Goal: Transaction & Acquisition: Purchase product/service

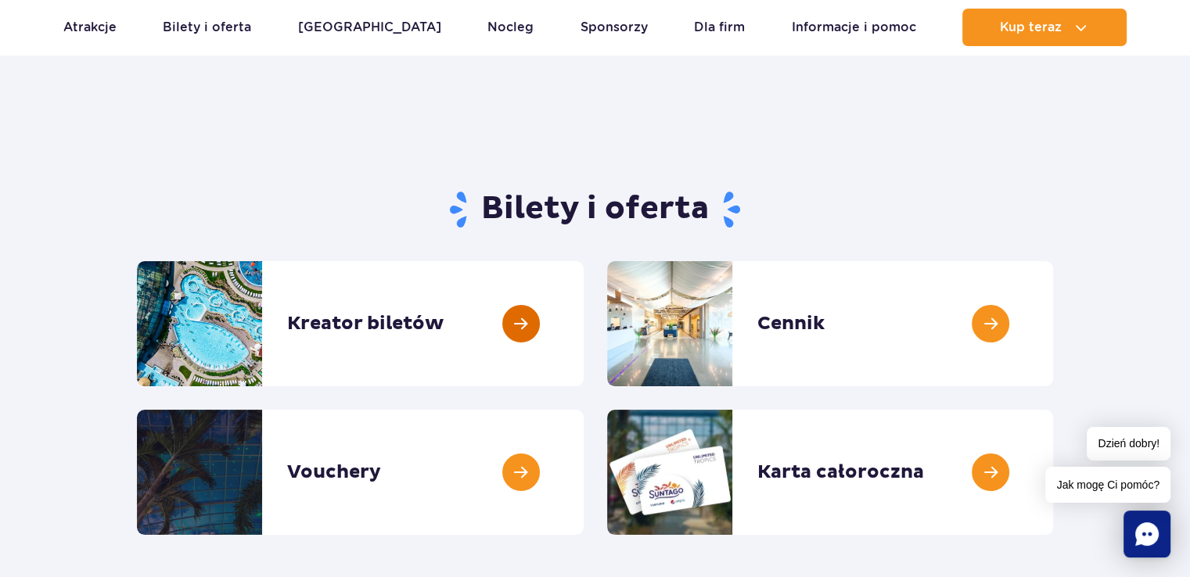
scroll to position [34, 0]
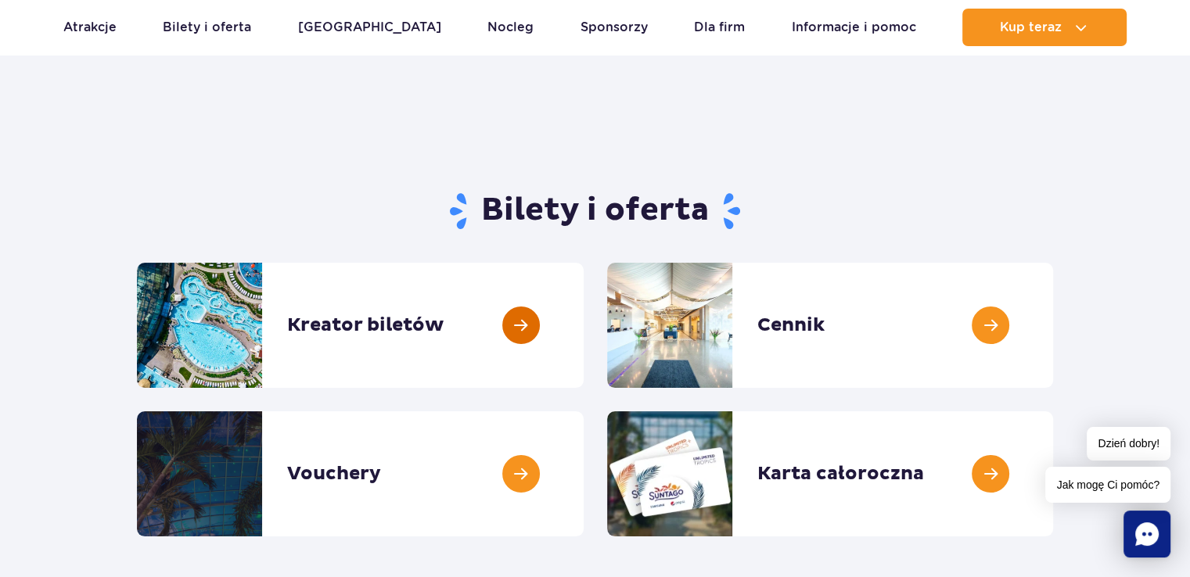
click at [584, 329] on link at bounding box center [584, 325] width 0 height 125
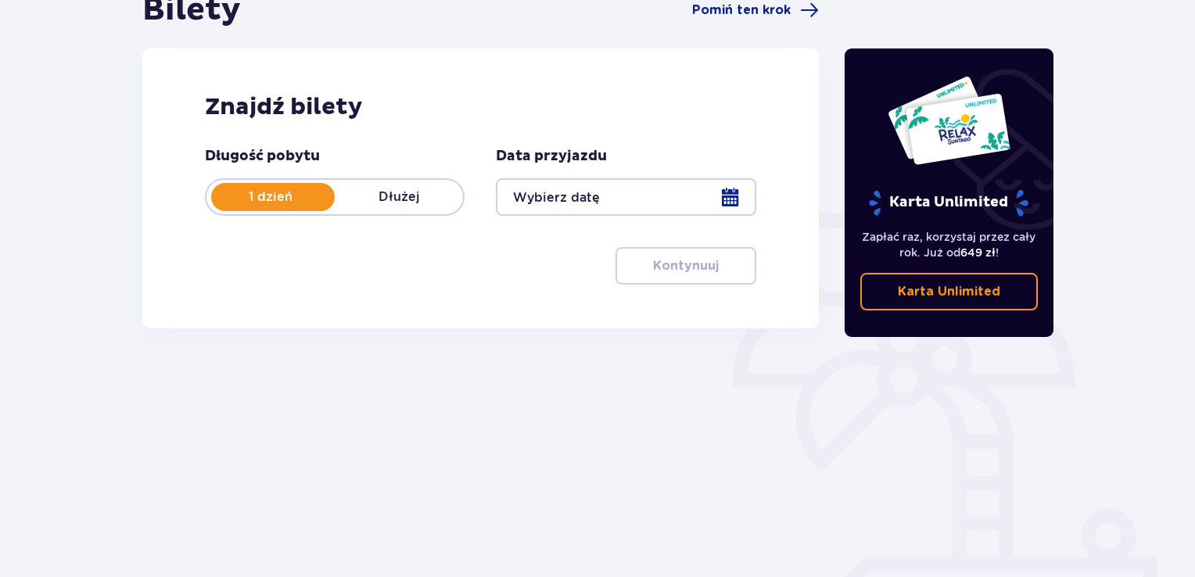
scroll to position [177, 0]
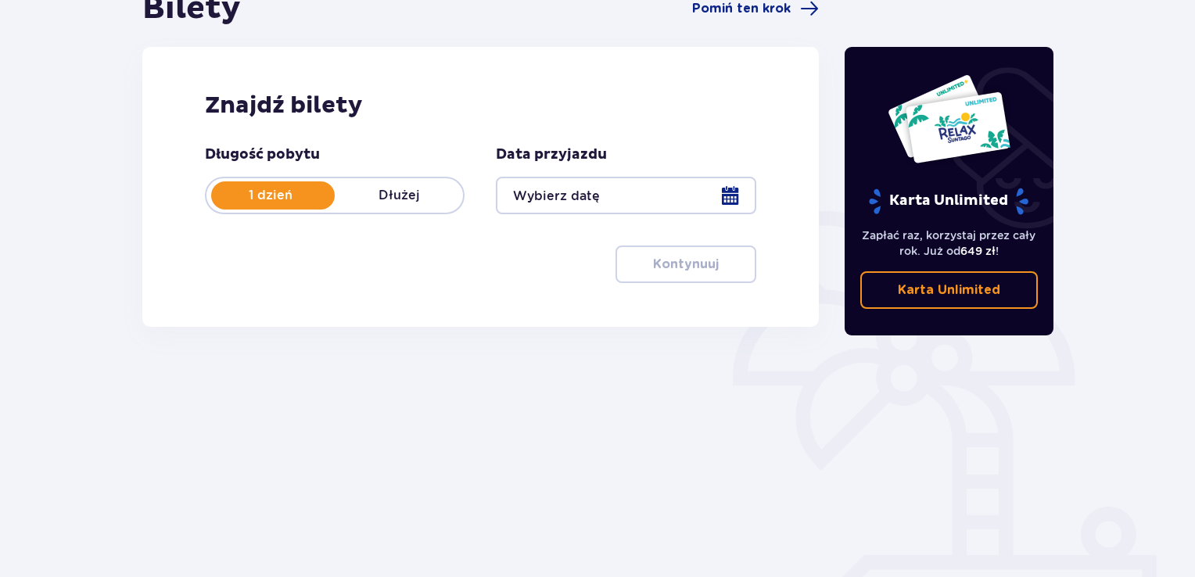
click at [730, 190] on div at bounding box center [626, 196] width 260 height 38
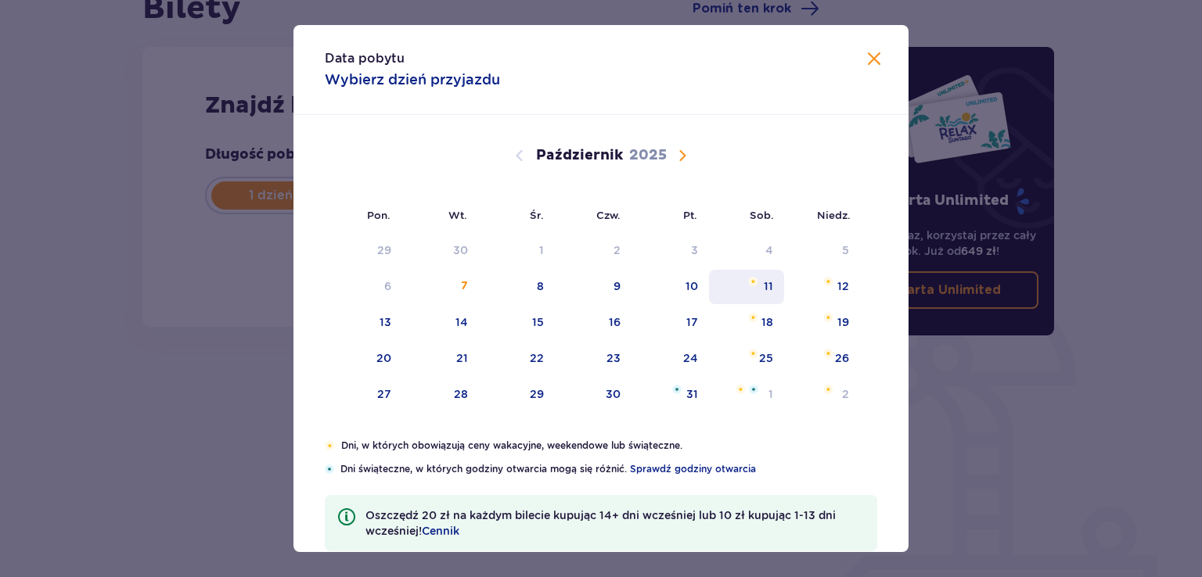
click at [764, 285] on div "11" at bounding box center [768, 287] width 9 height 16
type input "11.10.25"
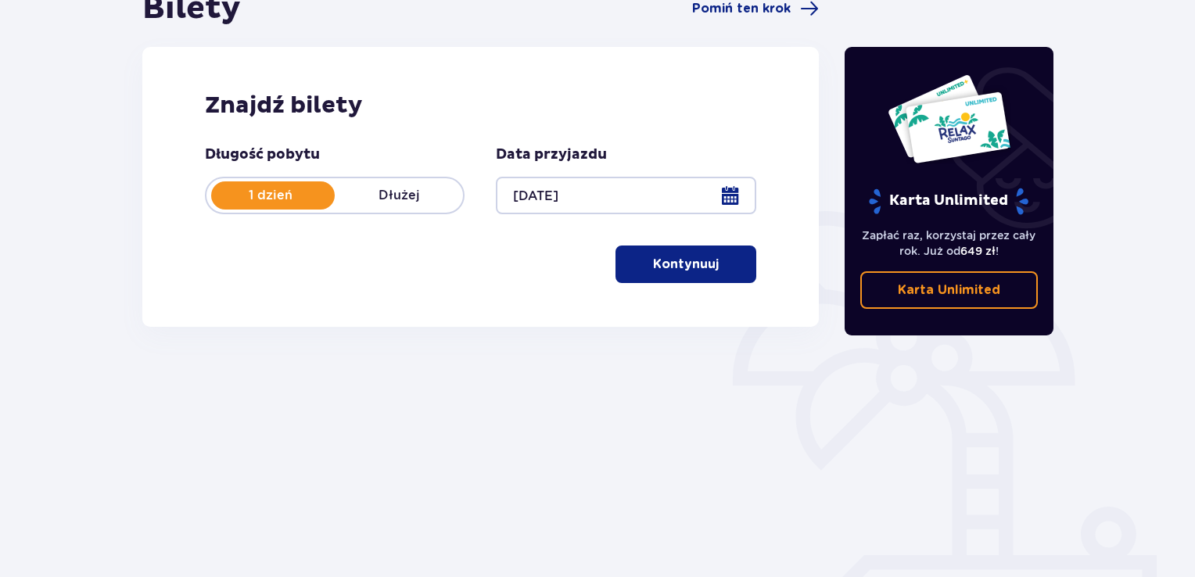
click at [685, 272] on p "Kontynuuj" at bounding box center [686, 264] width 66 height 17
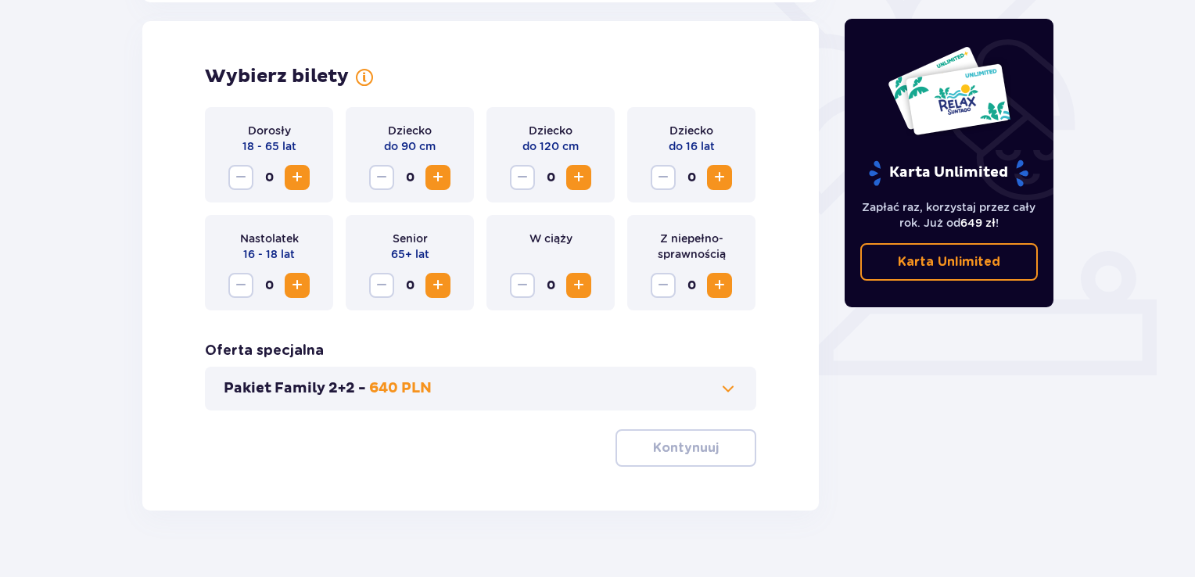
scroll to position [435, 0]
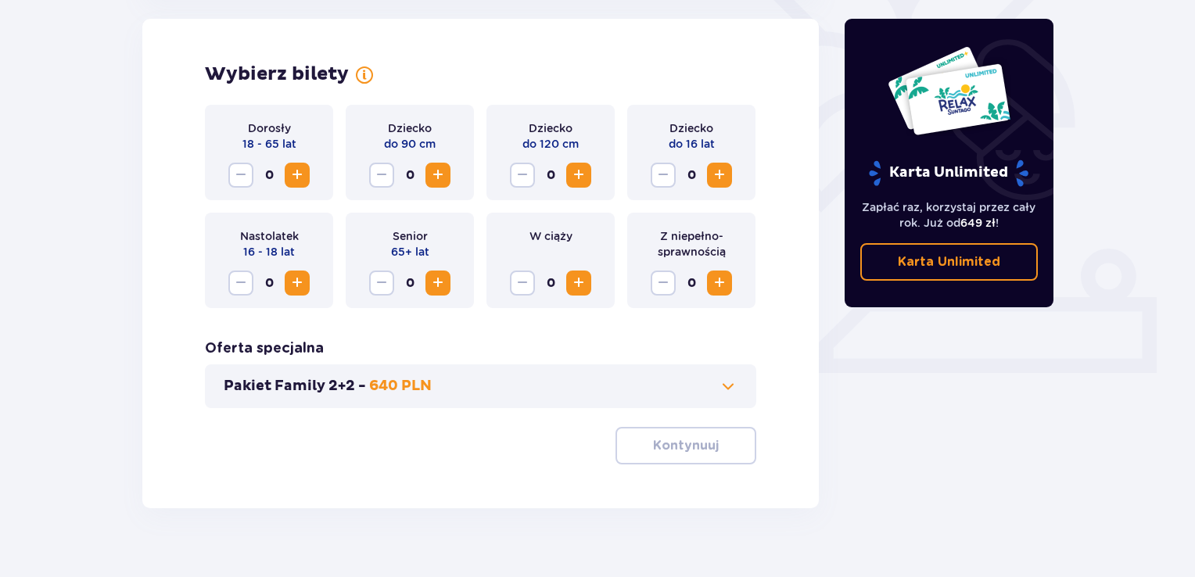
click at [724, 171] on span "Zwiększ" at bounding box center [719, 175] width 19 height 19
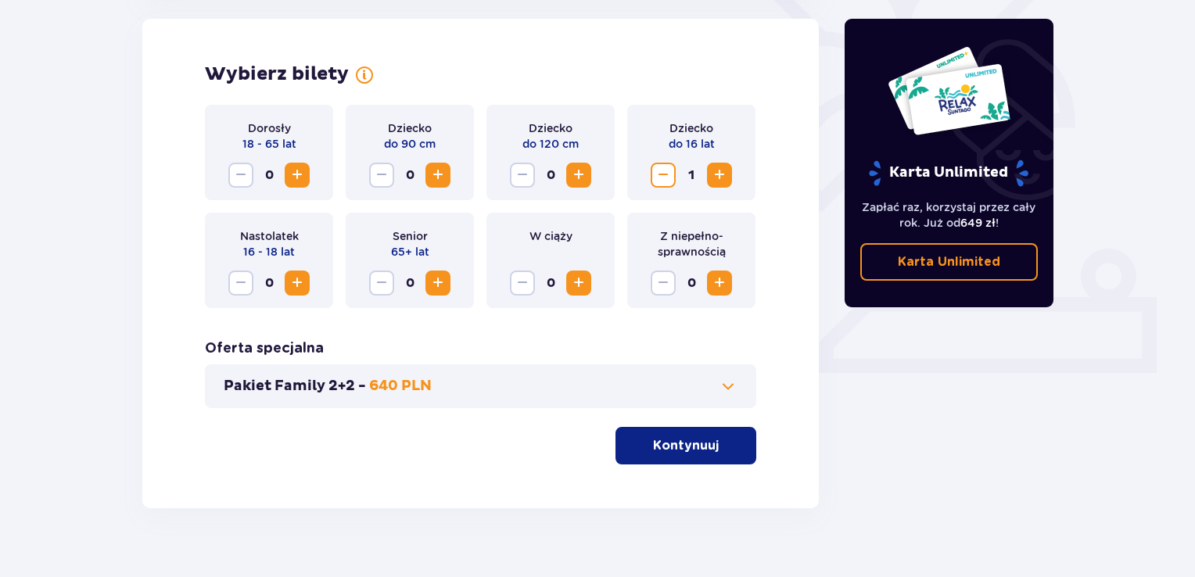
click at [296, 168] on span "Zwiększ" at bounding box center [297, 175] width 19 height 19
click at [667, 442] on p "Kontynuuj" at bounding box center [686, 445] width 66 height 17
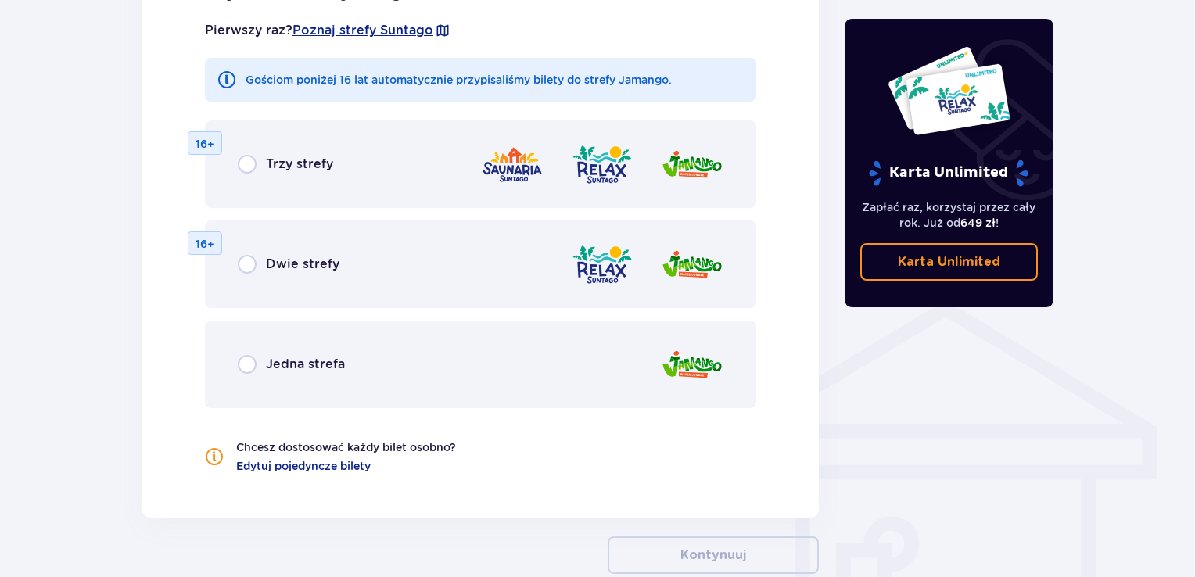
scroll to position [972, 0]
click at [250, 362] on input "radio" at bounding box center [247, 363] width 19 height 19
radio input "true"
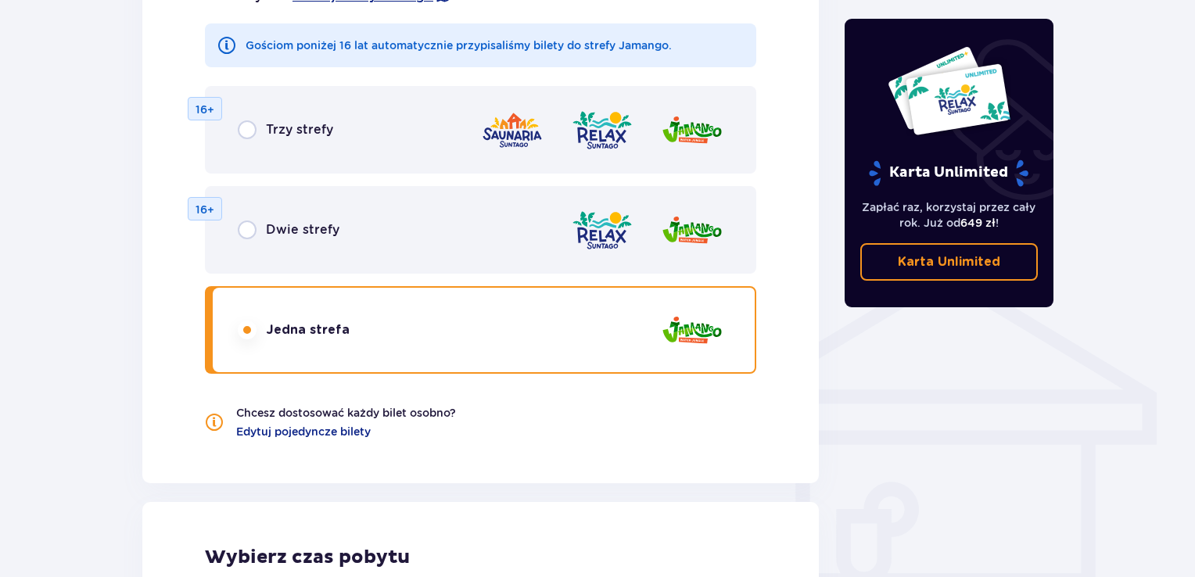
scroll to position [1003, 0]
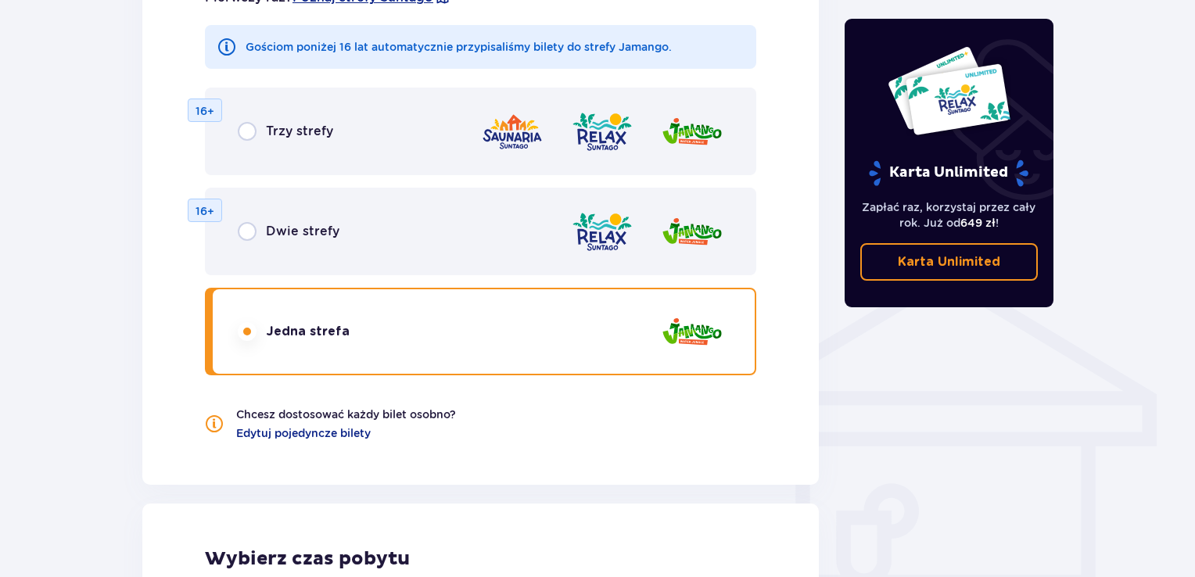
click at [246, 229] on input "radio" at bounding box center [247, 231] width 19 height 19
radio input "true"
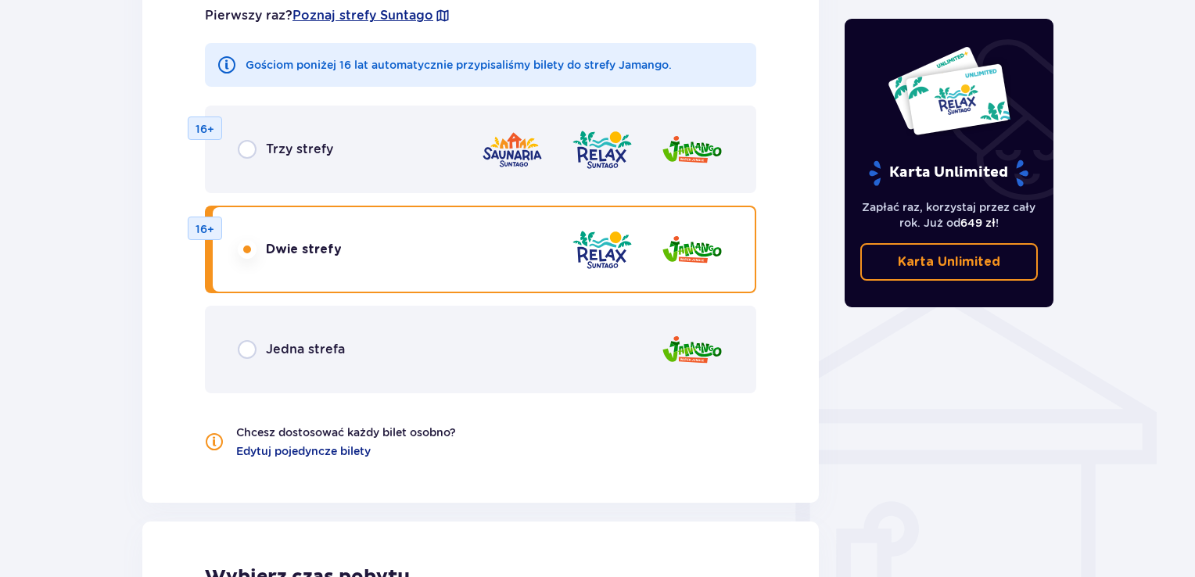
scroll to position [983, 0]
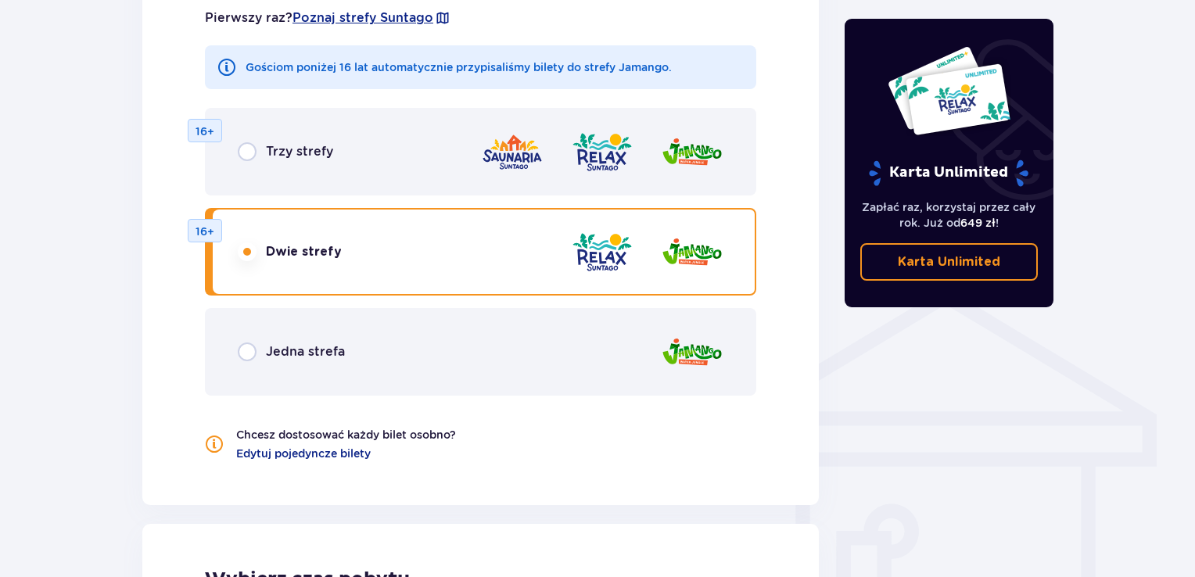
click at [248, 154] on input "radio" at bounding box center [247, 151] width 19 height 19
radio input "true"
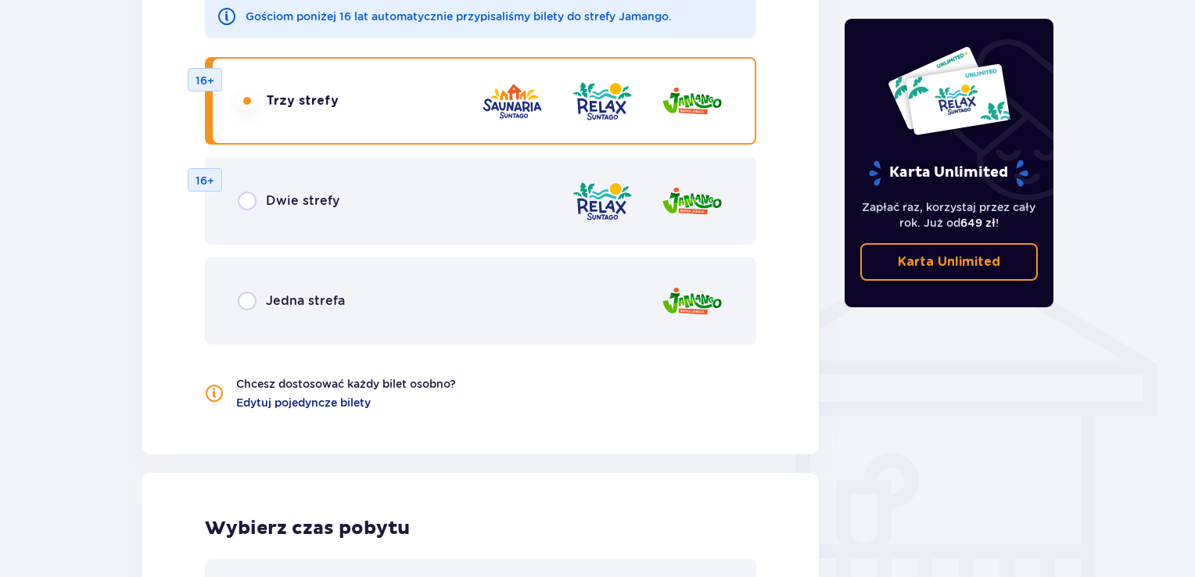
scroll to position [1033, 0]
click at [249, 201] on input "radio" at bounding box center [247, 201] width 19 height 19
radio input "true"
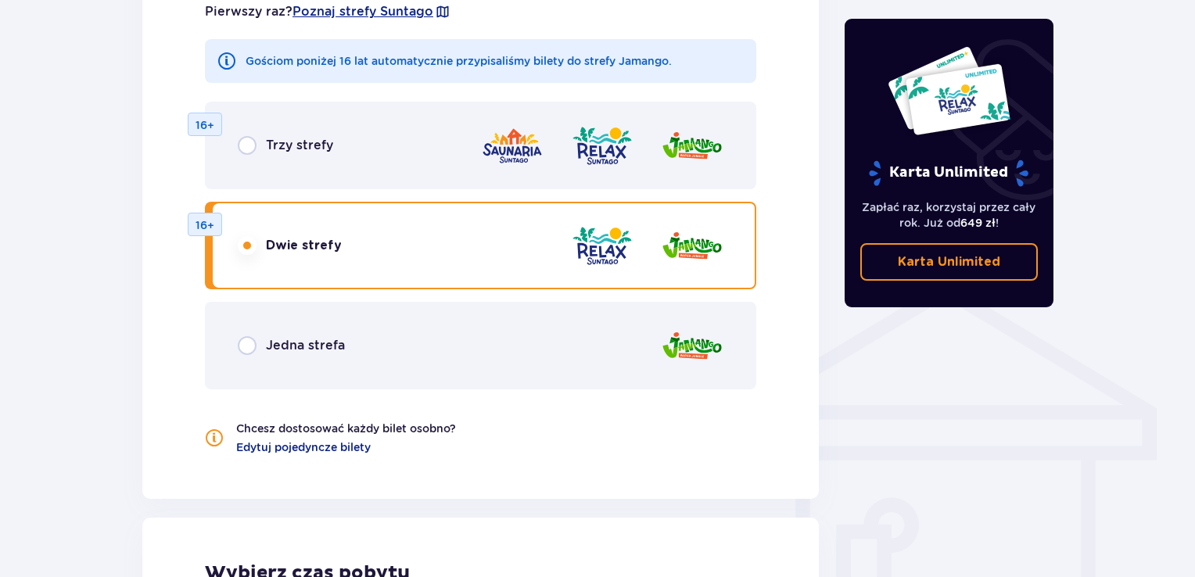
scroll to position [986, 0]
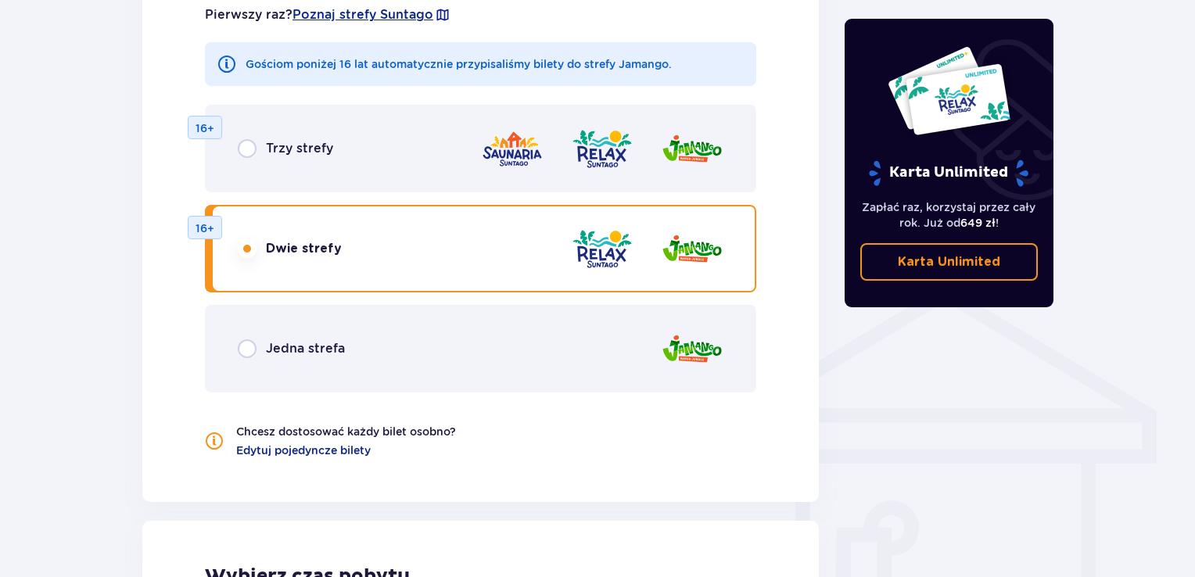
click at [248, 150] on input "radio" at bounding box center [247, 148] width 19 height 19
radio input "true"
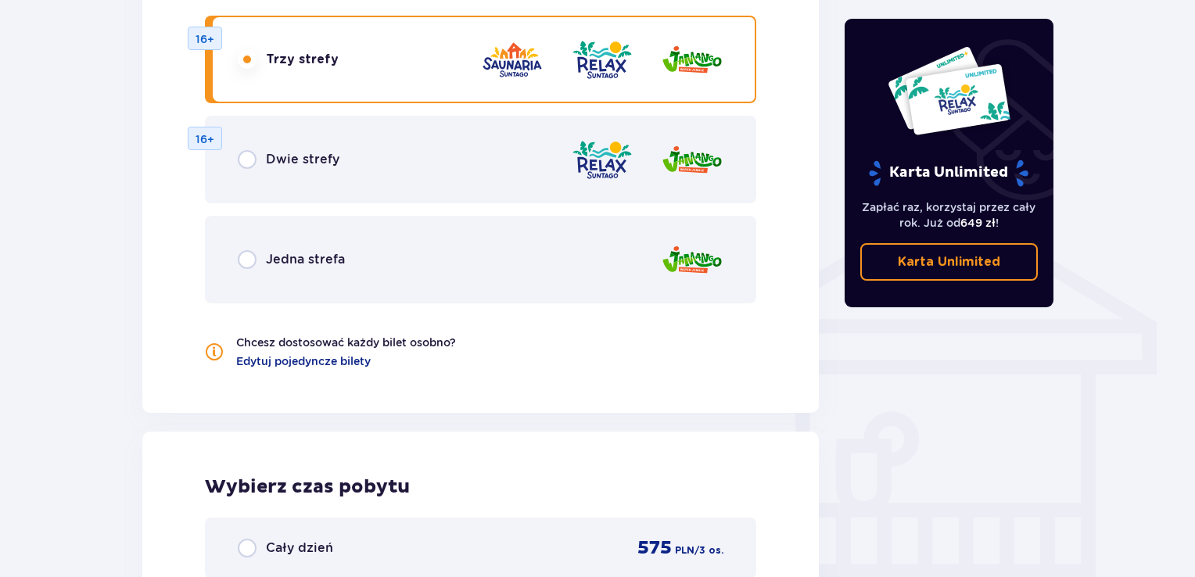
scroll to position [1073, 0]
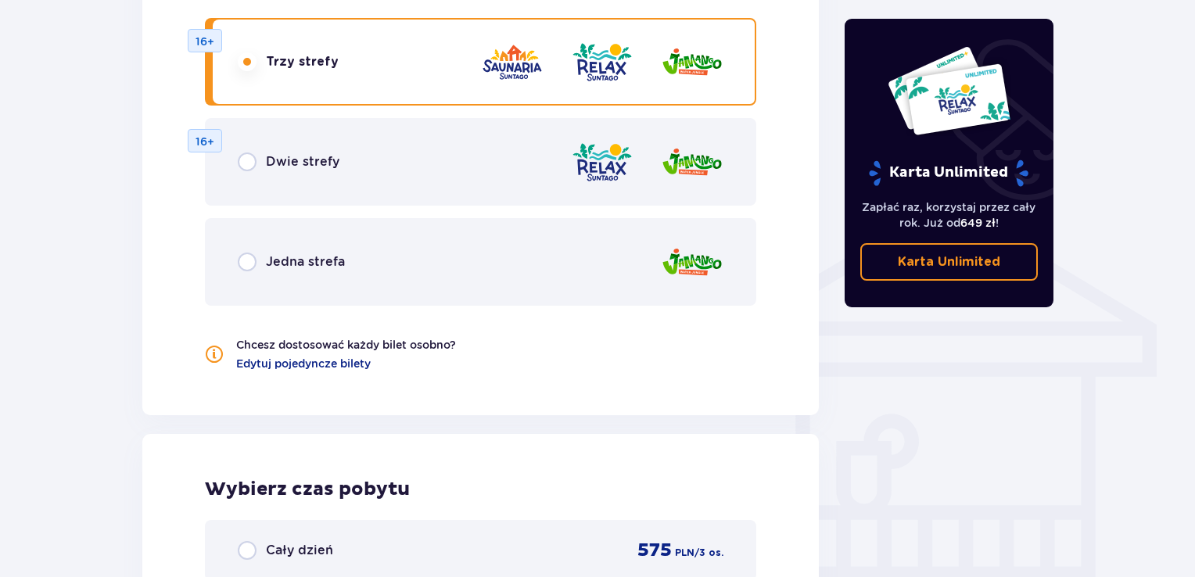
click at [247, 164] on input "radio" at bounding box center [247, 162] width 19 height 19
radio input "true"
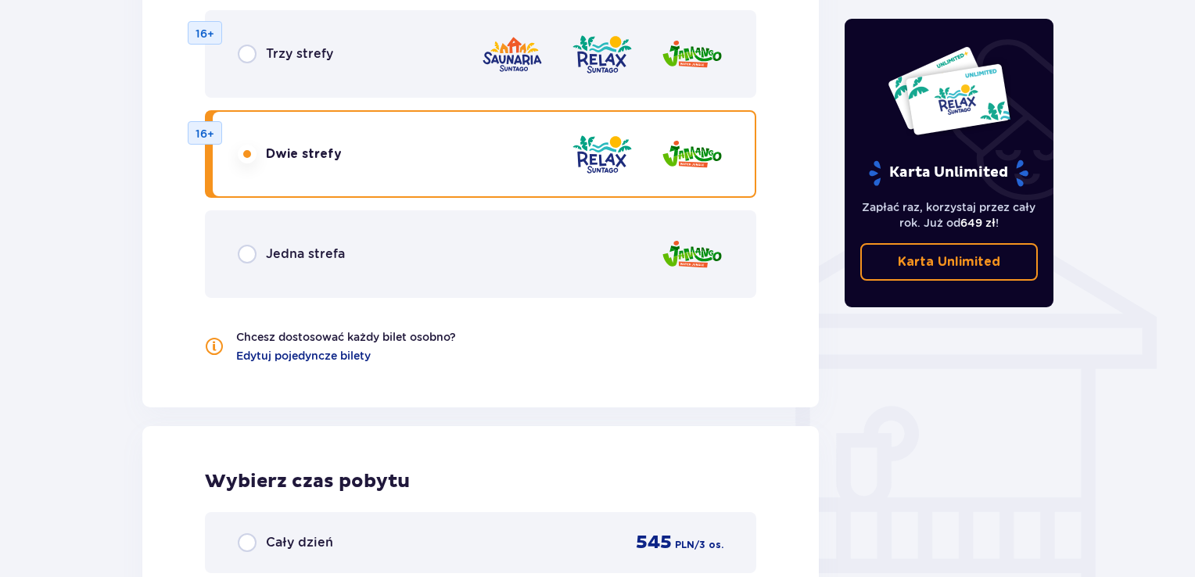
scroll to position [1080, 0]
click at [247, 54] on input "radio" at bounding box center [247, 54] width 19 height 19
radio input "true"
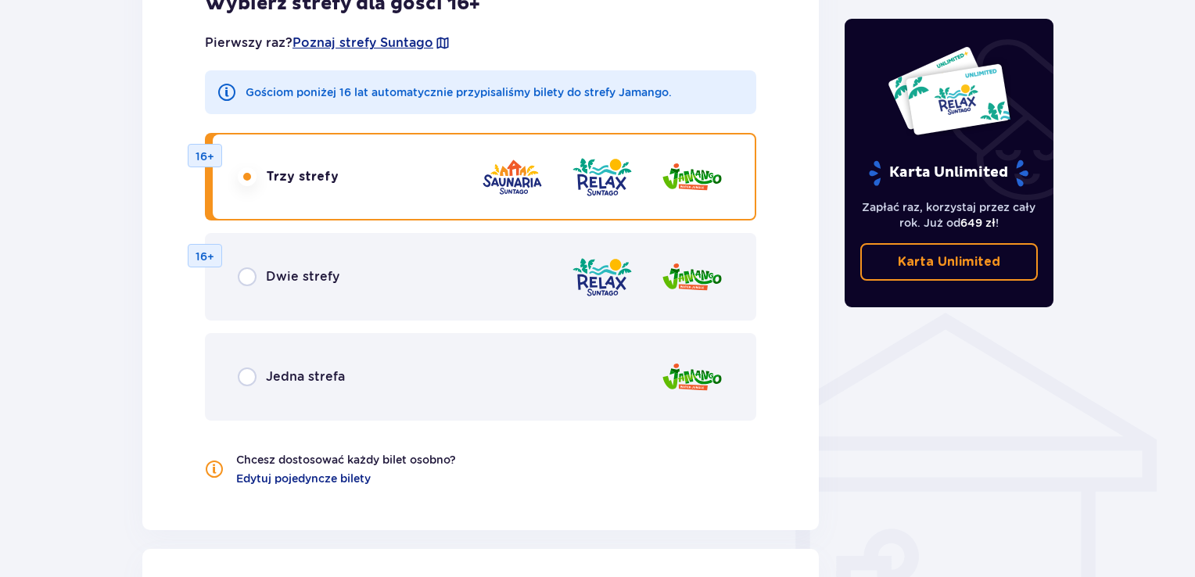
scroll to position [954, 0]
